Goal: Task Accomplishment & Management: Use online tool/utility

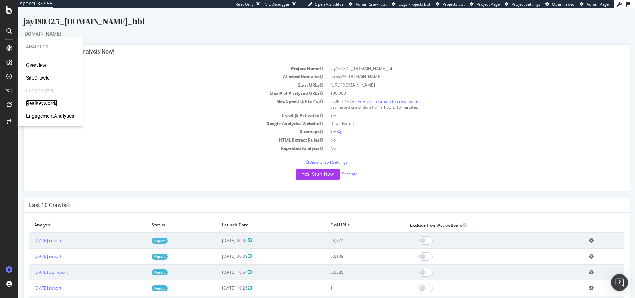
click at [37, 105] on div "RealKeywords" at bounding box center [41, 103] width 31 height 7
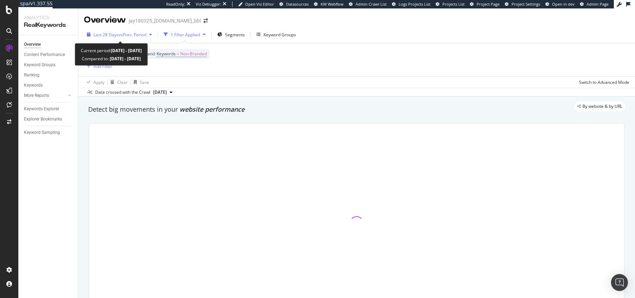
click at [111, 34] on span "Last 28 Days" at bounding box center [105, 35] width 25 height 6
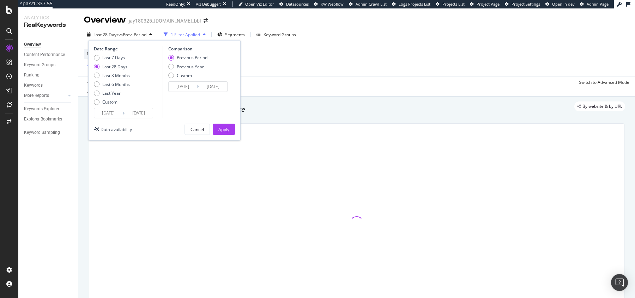
click at [360, 59] on div "Device = All and Country = All and Keywords = Non-Branded Add Filter" at bounding box center [356, 59] width 545 height 33
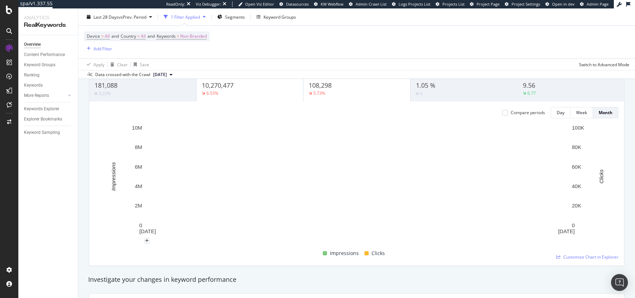
scroll to position [59, 0]
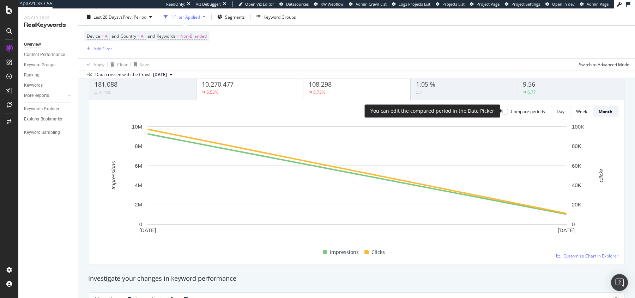
click at [510, 110] on div "Compare periods" at bounding box center [523, 112] width 43 height 6
click at [507, 110] on div at bounding box center [505, 112] width 6 height 6
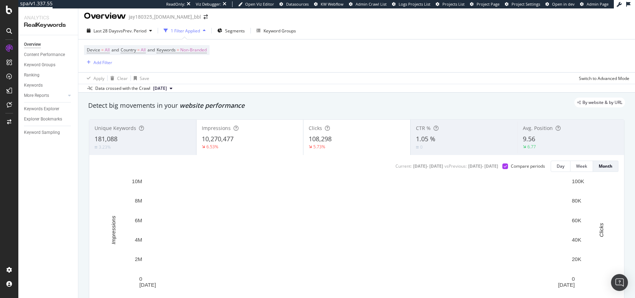
scroll to position [4, 0]
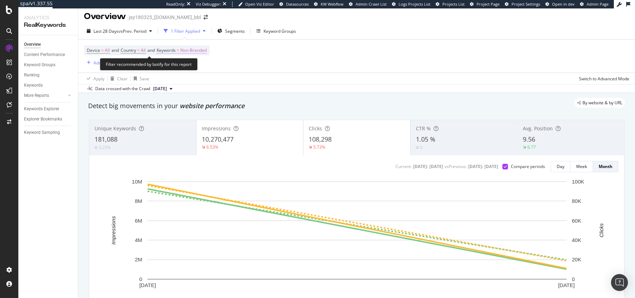
click at [195, 47] on span "Non-Branded" at bounding box center [193, 50] width 26 height 10
click at [191, 64] on span "Non-Branded" at bounding box center [181, 67] width 29 height 6
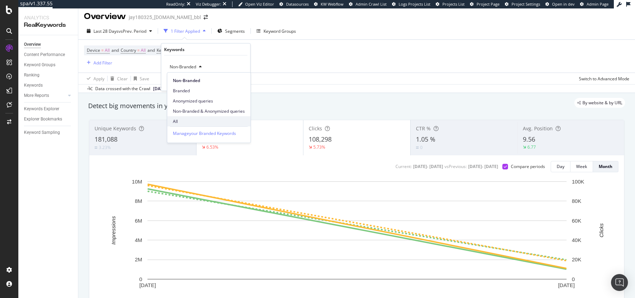
click at [189, 121] on span "All" at bounding box center [209, 121] width 72 height 6
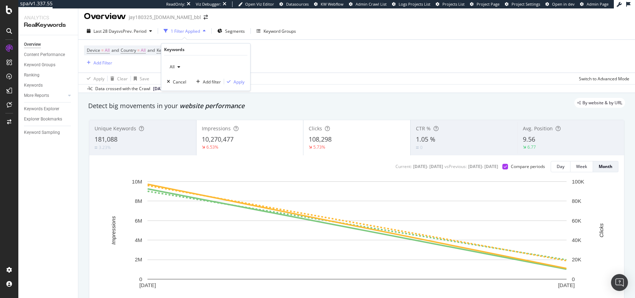
click at [233, 86] on div "All Cancel Add filter Apply" at bounding box center [205, 73] width 89 height 35
click at [236, 81] on div "Apply" at bounding box center [238, 82] width 11 height 6
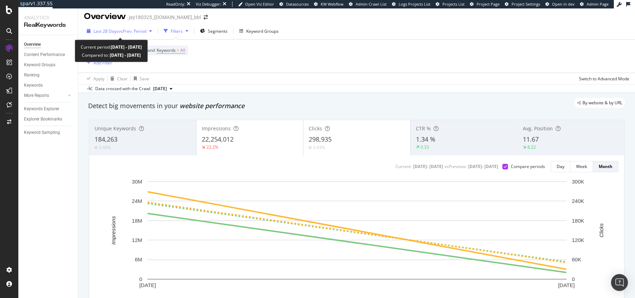
click at [117, 28] on div "Last 28 Days vs Prev. Period" at bounding box center [119, 31] width 71 height 11
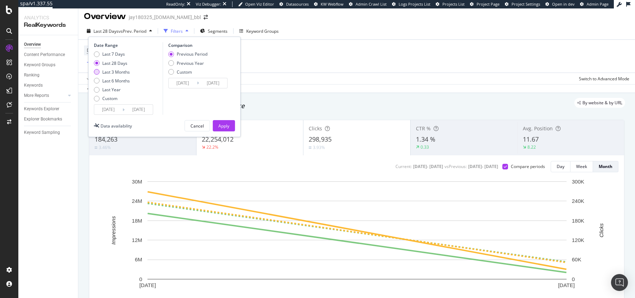
click at [96, 72] on div "Last 3 Months" at bounding box center [97, 72] width 6 height 6
type input "[DATE]"
click at [221, 129] on div "Apply" at bounding box center [223, 126] width 11 height 11
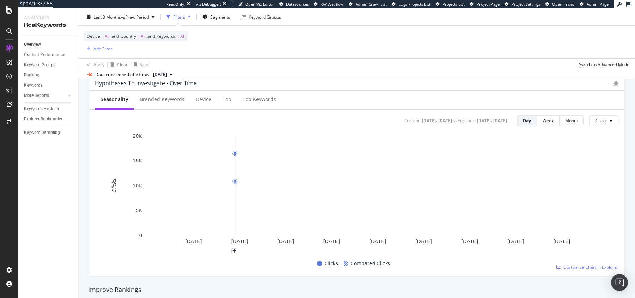
scroll to position [276, 0]
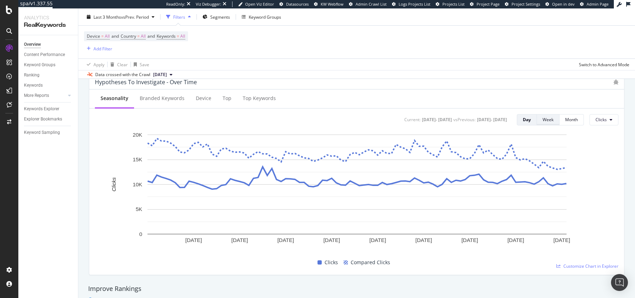
click at [549, 117] on div "Week" at bounding box center [547, 120] width 11 height 6
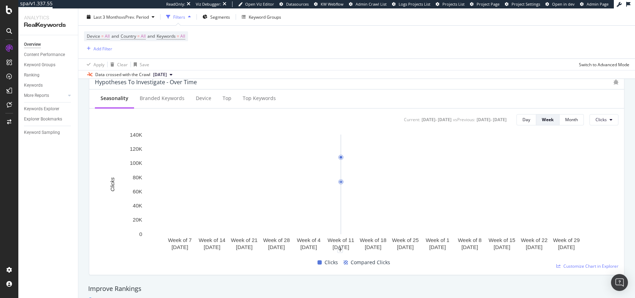
scroll to position [0, 0]
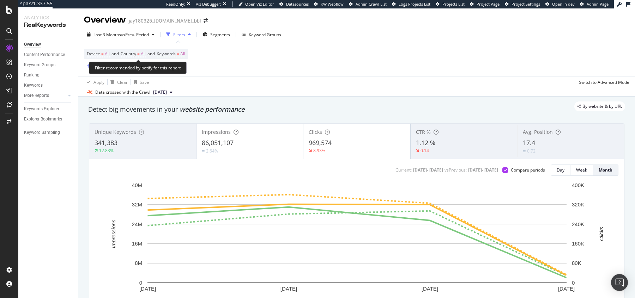
click at [169, 53] on span "Keywords" at bounding box center [166, 54] width 19 height 6
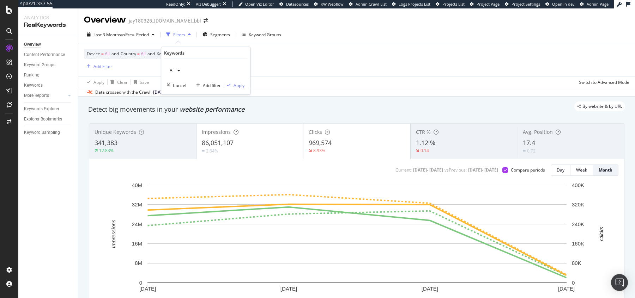
click at [171, 67] on div "All" at bounding box center [175, 70] width 16 height 11
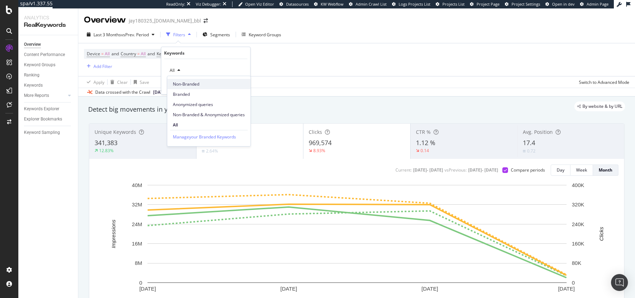
click at [181, 85] on span "Non-Branded" at bounding box center [209, 84] width 72 height 6
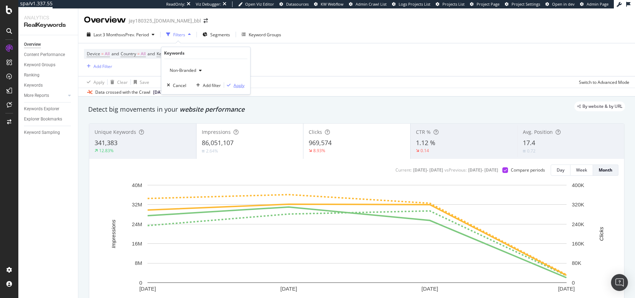
click at [233, 82] on div "Apply" at bounding box center [234, 85] width 20 height 6
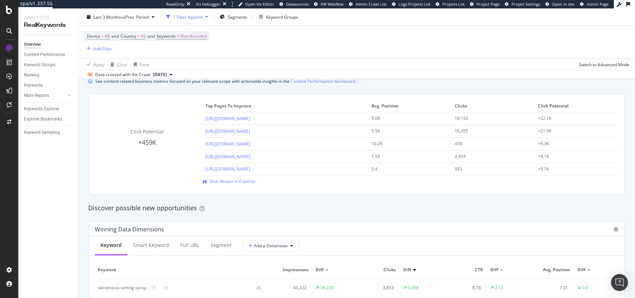
scroll to position [519, 0]
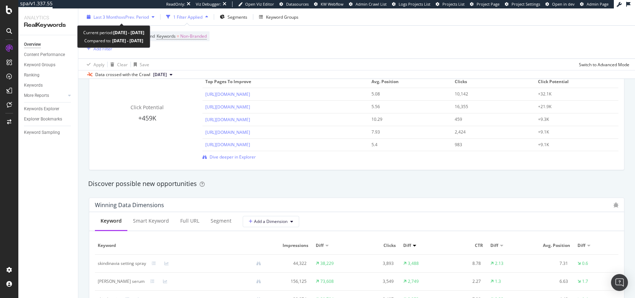
click at [109, 16] on span "Last 3 Months" at bounding box center [107, 17] width 28 height 6
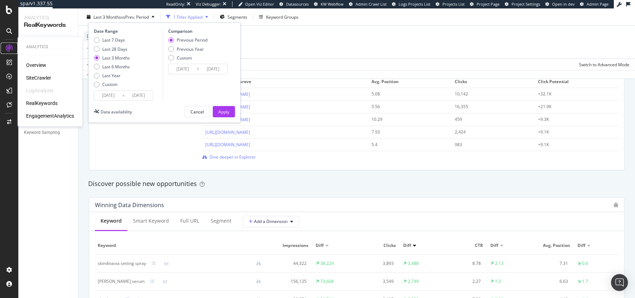
click at [9, 49] on icon at bounding box center [9, 48] width 7 height 7
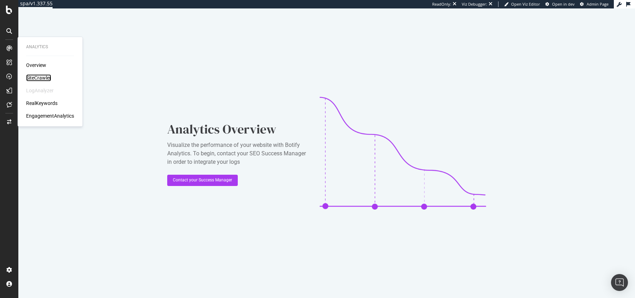
click at [35, 79] on div "SiteCrawler" at bounding box center [38, 77] width 25 height 7
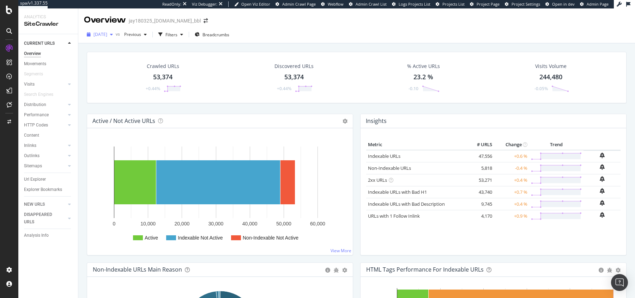
click at [104, 36] on span "[DATE]" at bounding box center [100, 34] width 14 height 6
click at [302, 22] on div "Overview jay180325_[DOMAIN_NAME]_bbl" at bounding box center [356, 17] width 557 height 18
click at [37, 248] on div "Crawl Manager" at bounding box center [64, 250] width 84 height 6
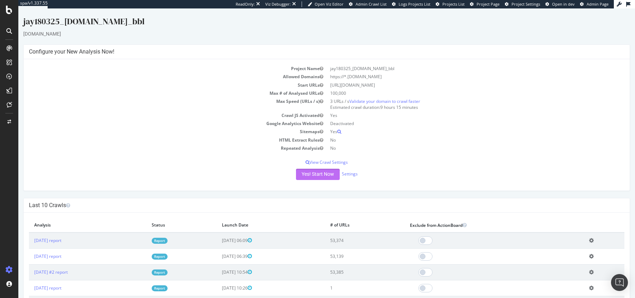
click at [311, 175] on button "Yes! Start Now" at bounding box center [318, 174] width 44 height 11
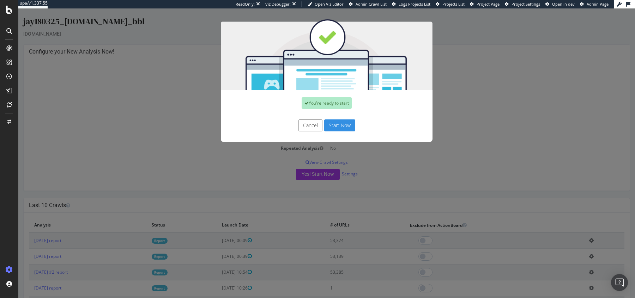
click at [336, 125] on button "Start Now" at bounding box center [339, 126] width 31 height 12
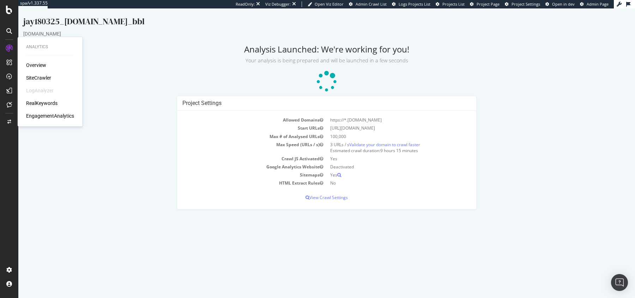
click at [42, 77] on div "SiteCrawler" at bounding box center [38, 77] width 25 height 7
